Goal: Information Seeking & Learning: Learn about a topic

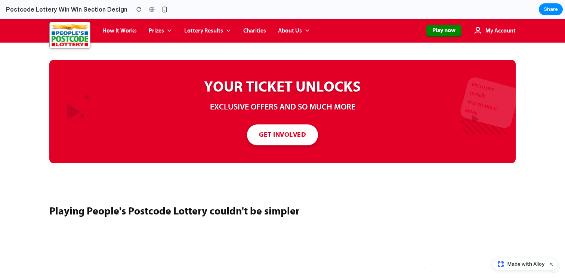
scroll to position [545, 0]
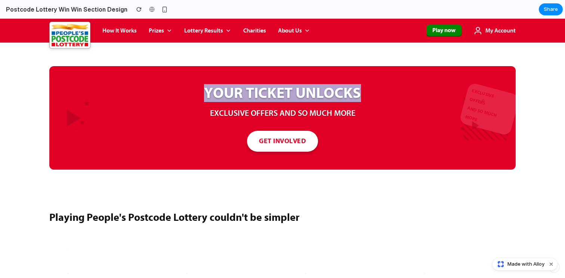
drag, startPoint x: 364, startPoint y: 91, endPoint x: 175, endPoint y: 96, distance: 189.2
click at [175, 96] on h2 "YOUR TICKET UNLOCKS" at bounding box center [282, 93] width 224 height 18
copy h2 "YOUR TICKET UNLOCKS"
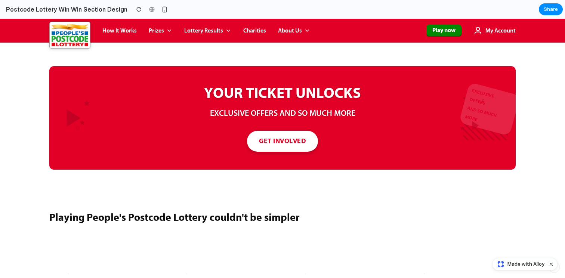
click at [324, 105] on div "YOUR TICKET UNLOCKS EXCLUSIVE OFFERS AND SO MUCH MORE GET INVOLVED" at bounding box center [282, 118] width 224 height 68
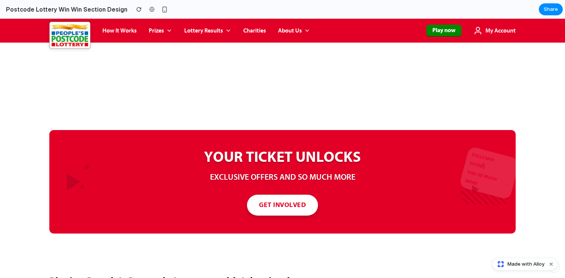
scroll to position [486, 0]
